Goal: Transaction & Acquisition: Download file/media

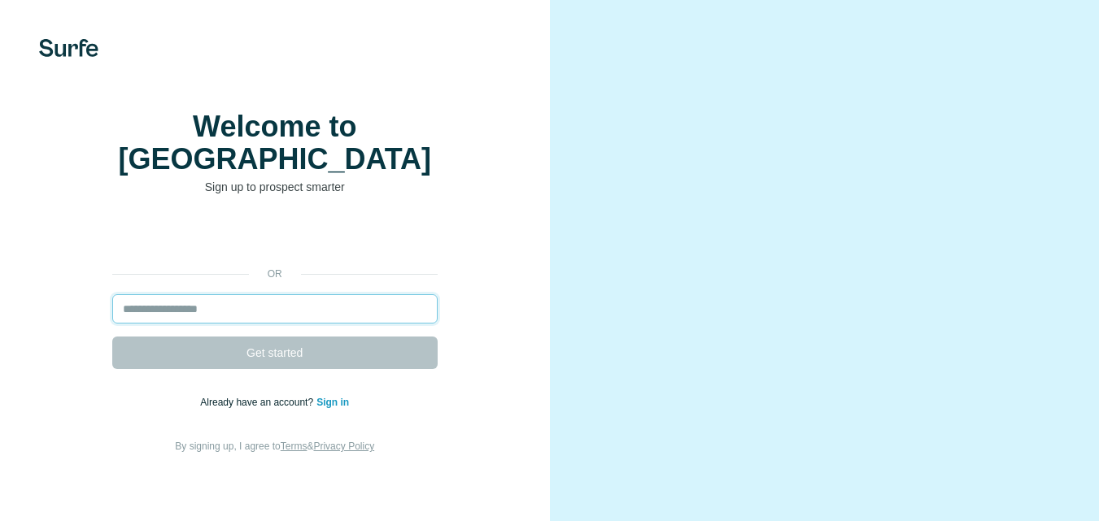
click at [327, 307] on input "email" at bounding box center [274, 308] width 325 height 29
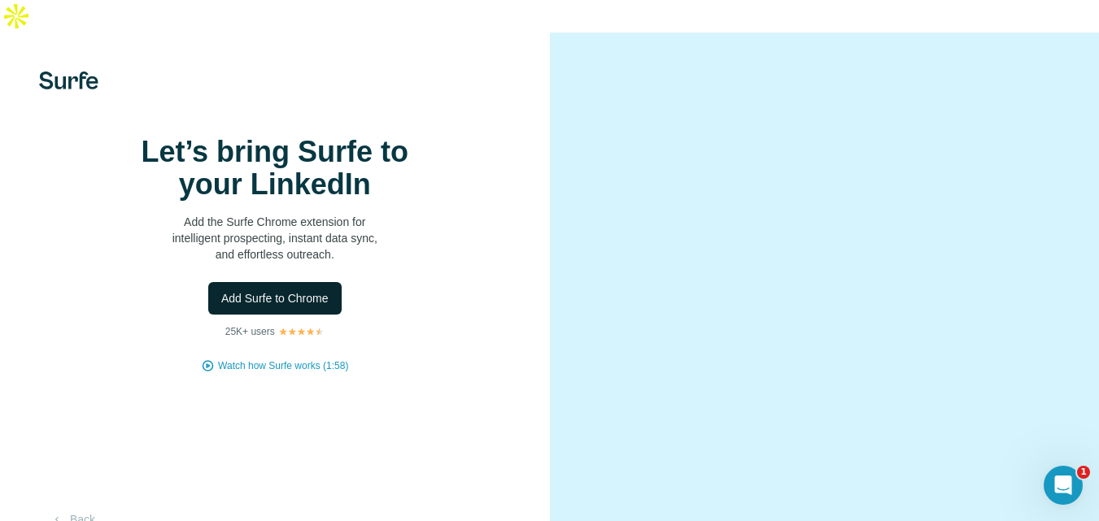
click at [314, 307] on span "Add Surfe to Chrome" at bounding box center [274, 298] width 107 height 16
